Goal: Task Accomplishment & Management: Use online tool/utility

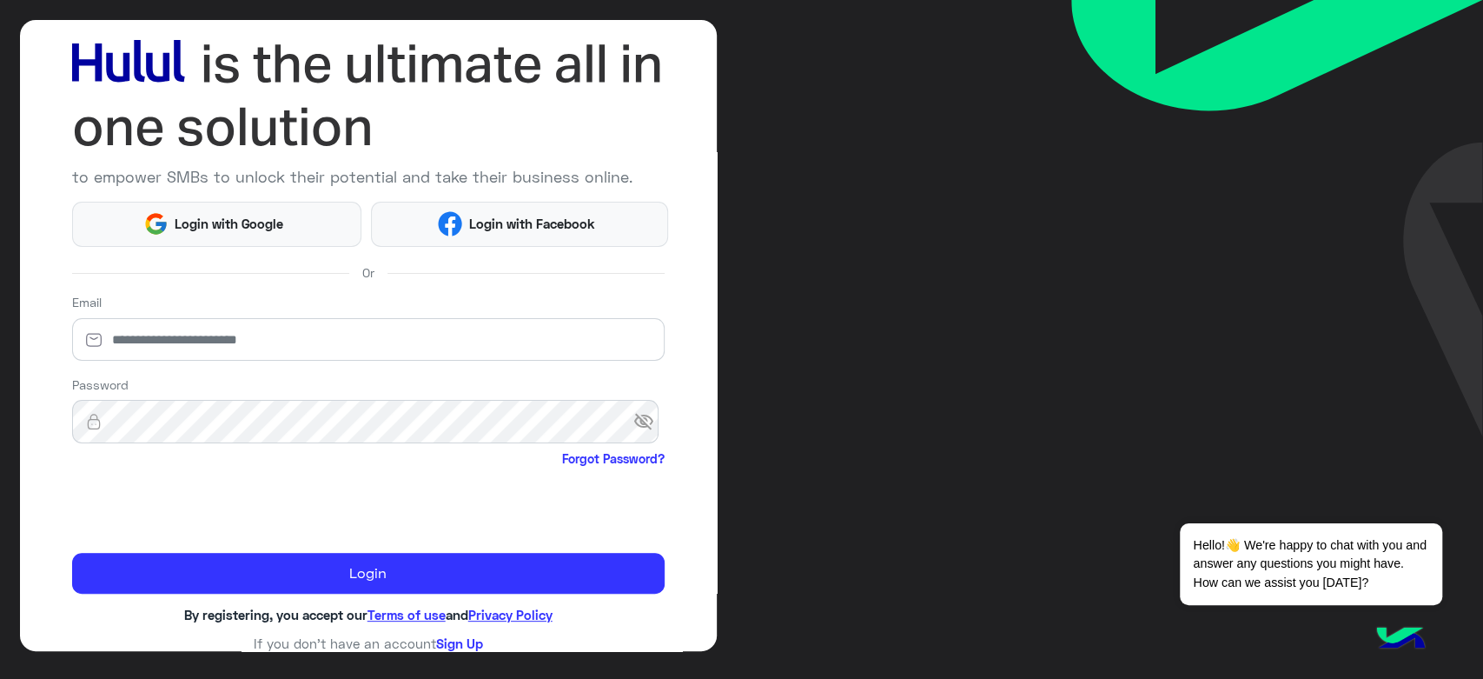
scroll to position [100, 0]
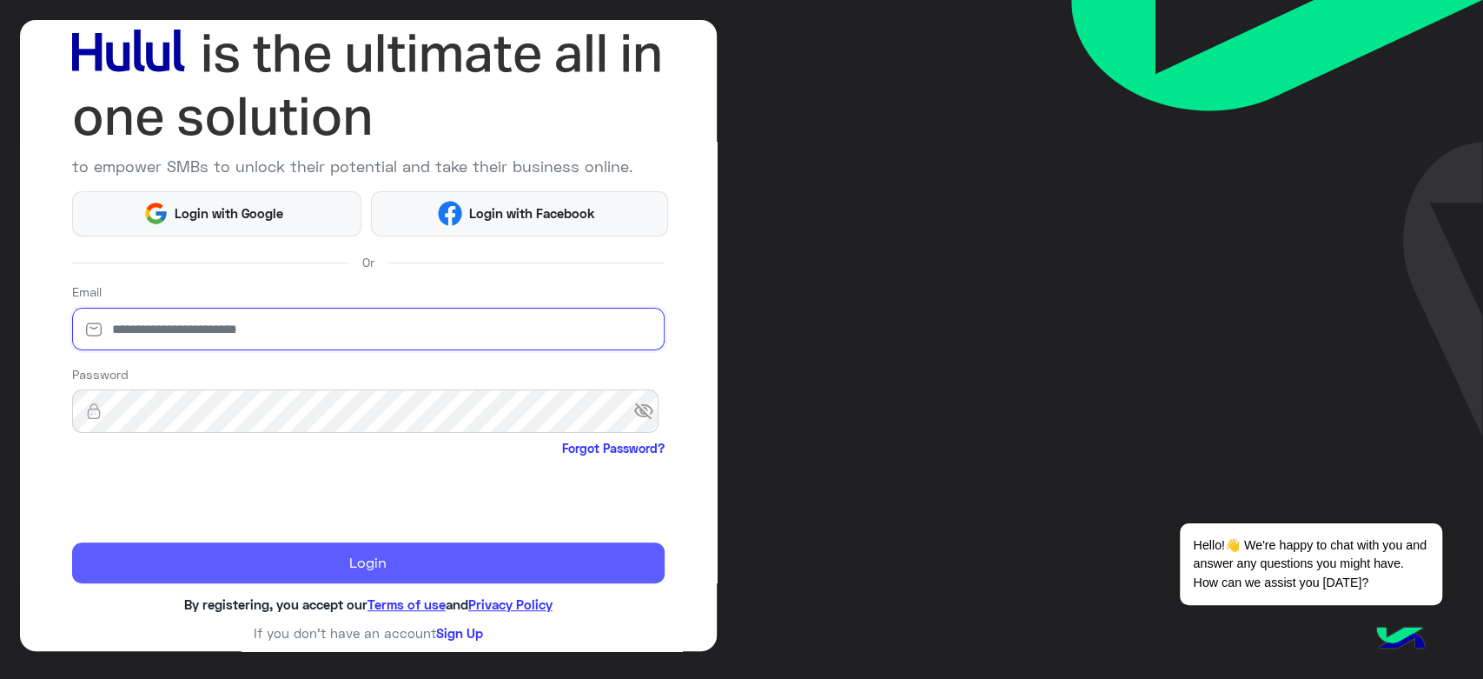
type input "**********"
click at [409, 242] on button "Login" at bounding box center [368, 563] width 593 height 42
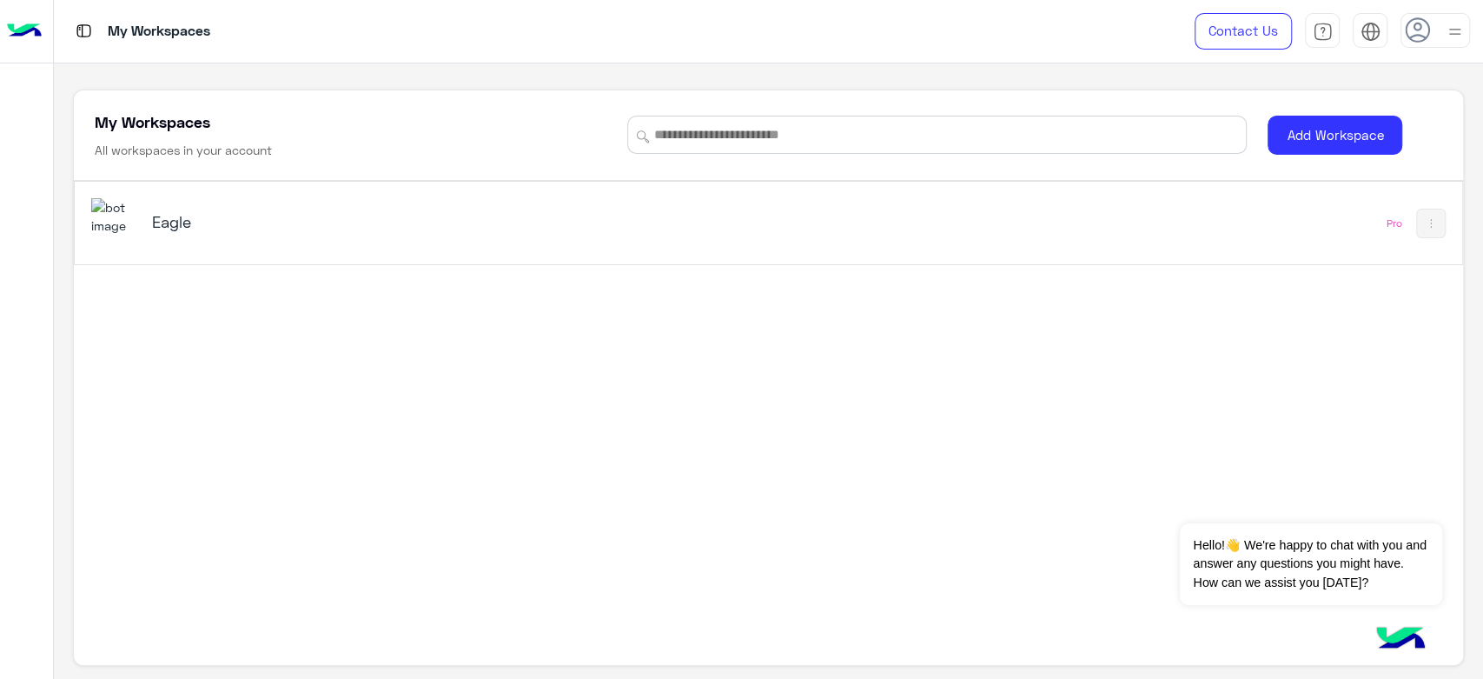
click at [195, 212] on h5 "Eagle" at bounding box center [396, 221] width 488 height 21
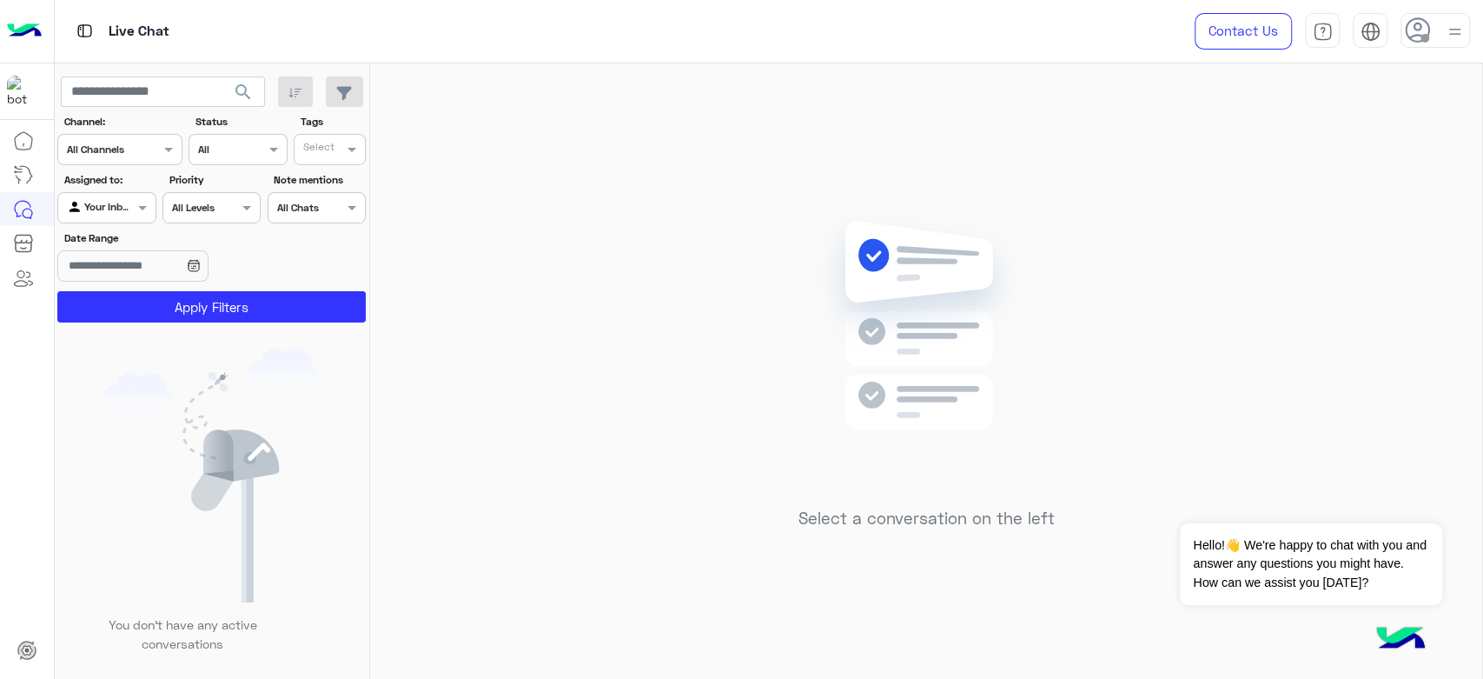
click at [566, 23] on icon at bounding box center [1418, 30] width 26 height 26
click at [566, 138] on label "Online" at bounding box center [1361, 132] width 189 height 31
click at [566, 141] on div "Select a conversation on the left" at bounding box center [926, 374] width 1112 height 622
